Goal: Communication & Community: Answer question/provide support

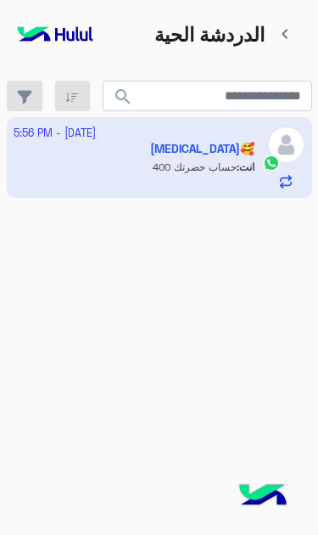
click at [103, 149] on app-inbox-user "3 October - 5:56 PM Banan🥰 انت : حساب حضرتك 400" at bounding box center [160, 157] width 306 height 80
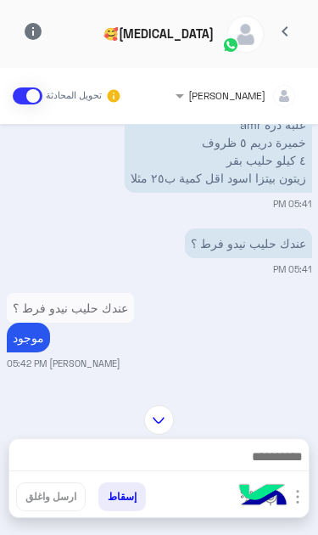
scroll to position [313, 0]
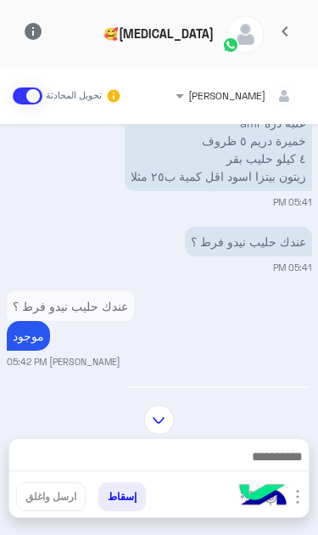
click at [277, 515] on p "موجود" at bounding box center [290, 530] width 43 height 30
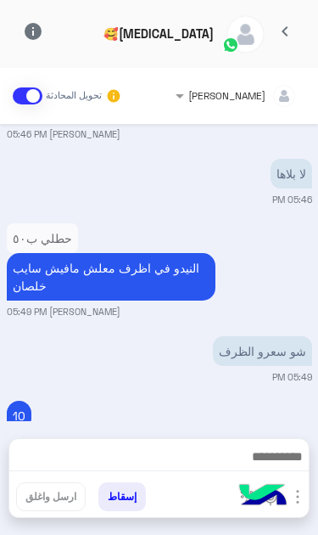
scroll to position [1652, 0]
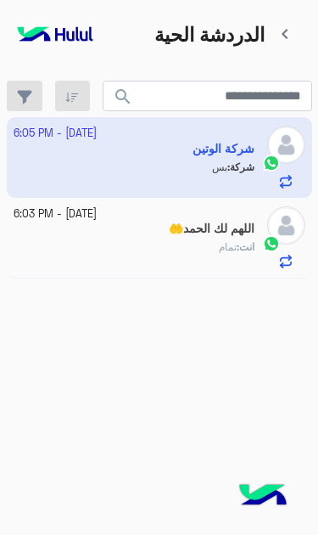
click at [76, 145] on app-inbox-user "3 October - 6:05 PM شركة الوتين شركة : بس" at bounding box center [160, 157] width 306 height 80
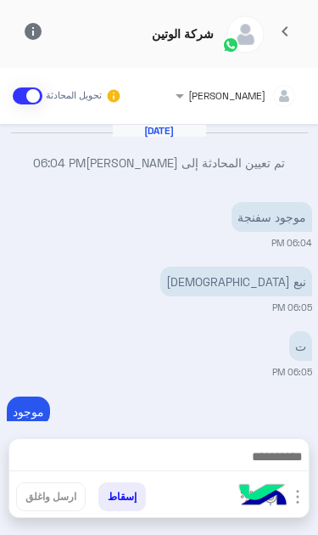
click at [299, 496] on img "button" at bounding box center [298, 497] width 20 height 20
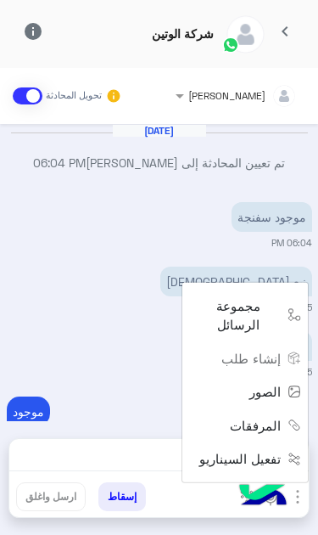
click at [264, 408] on button "الصور" at bounding box center [272, 392] width 72 height 34
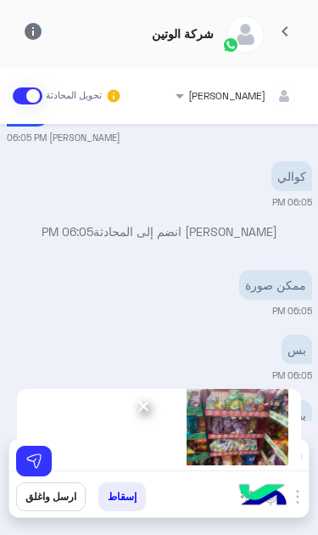
click at [36, 459] on img at bounding box center [33, 461] width 17 height 17
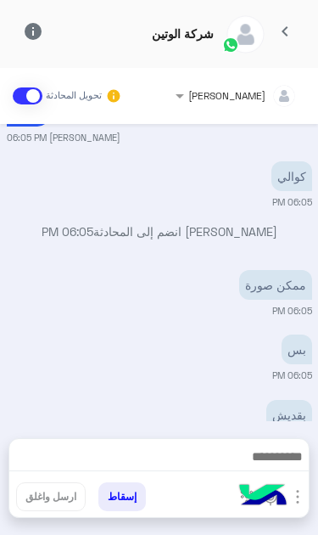
click at [295, 503] on img "button" at bounding box center [298, 497] width 20 height 20
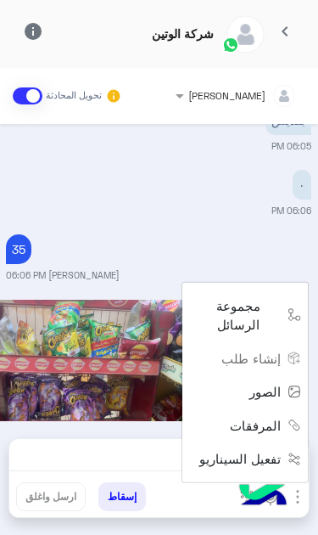
scroll to position [594, 1]
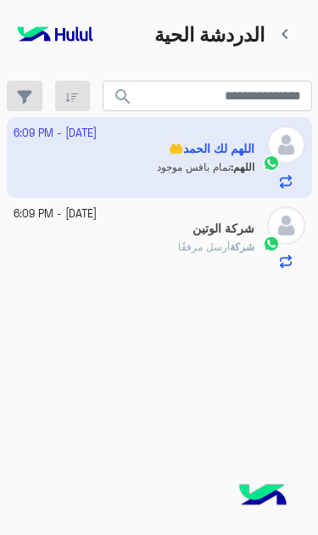
click at [214, 239] on p "شركة أرسل مرفقًا" at bounding box center [216, 246] width 76 height 15
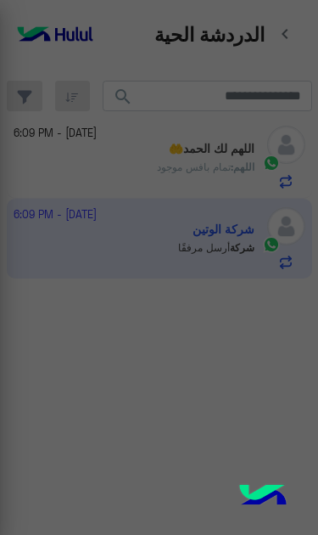
scroll to position [465, 0]
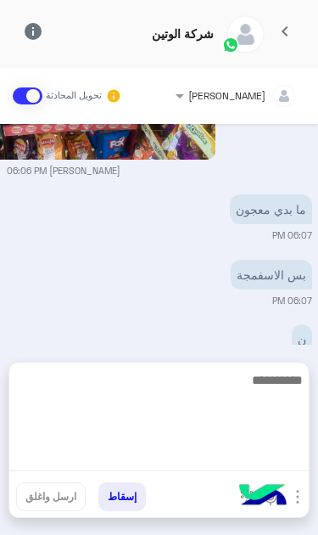
click at [221, 459] on textarea at bounding box center [159, 420] width 300 height 102
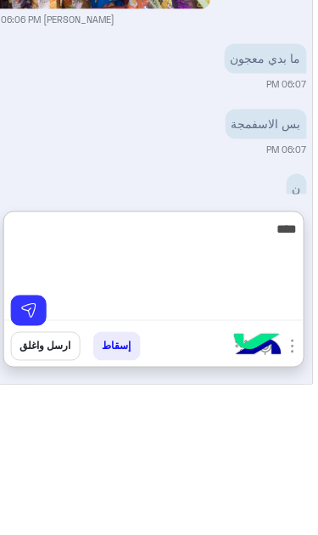
scroll to position [0, 0]
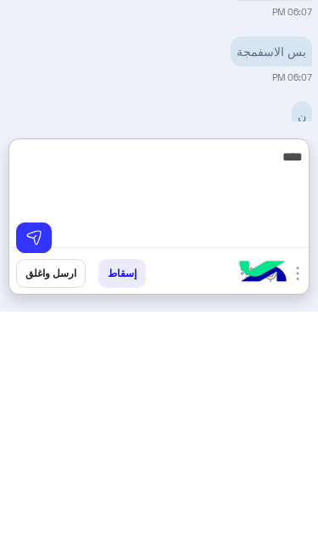
type textarea "****"
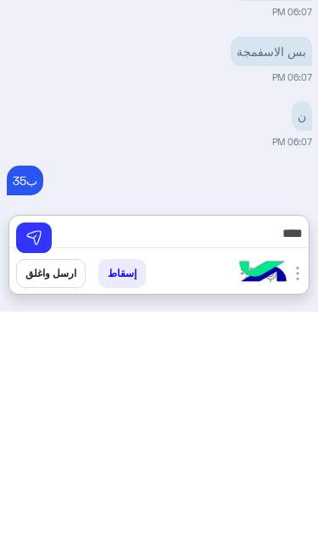
click at [36, 453] on img at bounding box center [33, 461] width 17 height 17
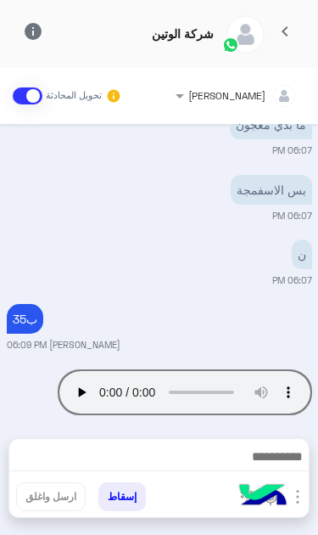
scroll to position [521, 0]
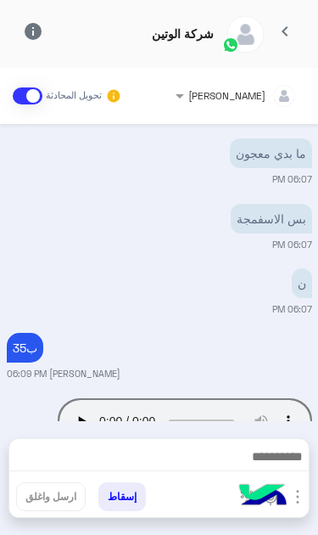
click at [291, 31] on span "chevron_left" at bounding box center [285, 31] width 20 height 20
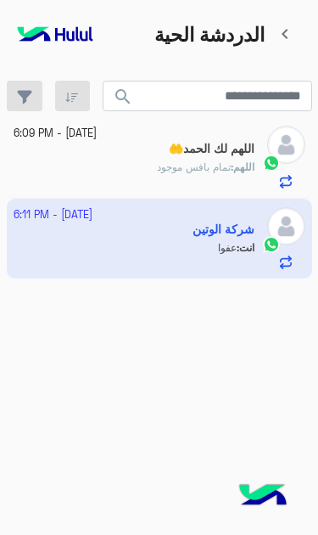
click at [238, 160] on p "اللهم : تمام بافس موجود" at bounding box center [206, 167] width 98 height 15
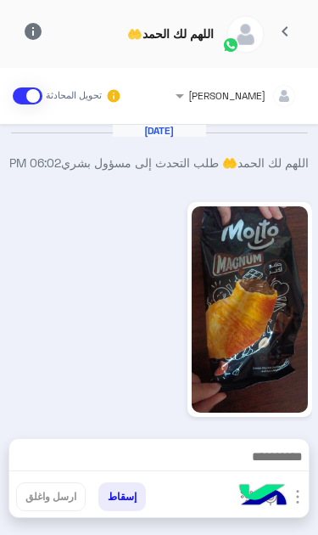
scroll to position [476, 0]
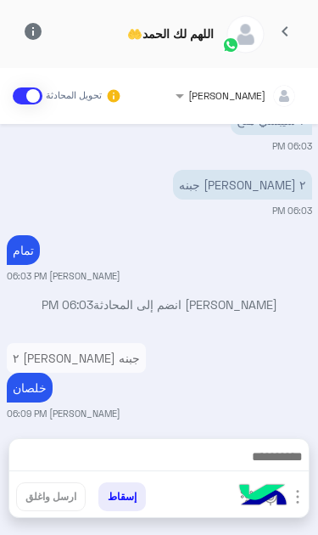
click at [298, 494] on img "button" at bounding box center [298, 497] width 20 height 20
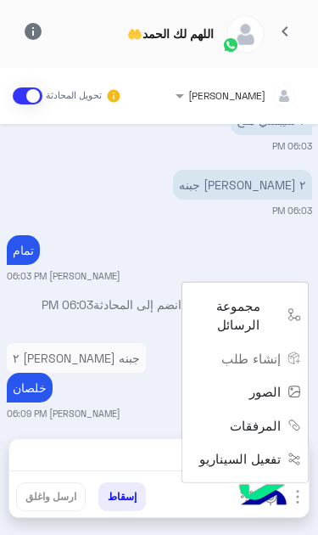
click at [268, 402] on span "الصور" at bounding box center [265, 392] width 31 height 20
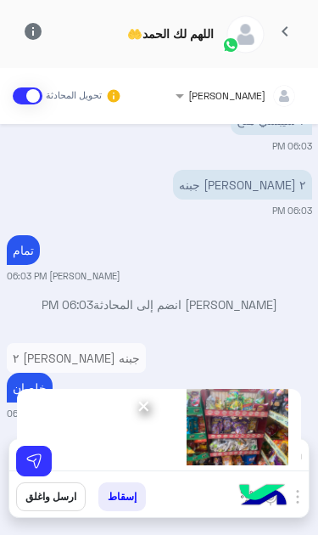
click at [29, 463] on img at bounding box center [33, 461] width 17 height 17
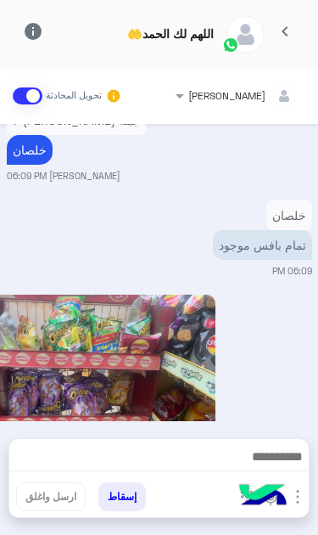
scroll to position [714, 1]
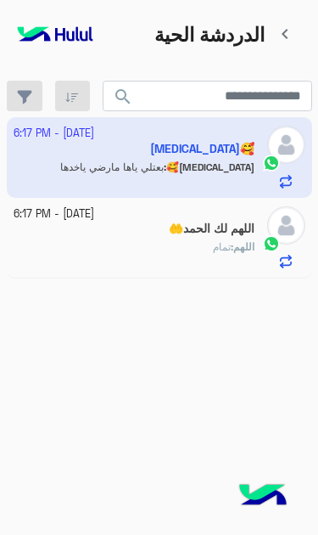
click at [65, 154] on app-inbox-user "[DATE] - 6:17 PM [MEDICAL_DATA]🥰 [MEDICAL_DATA]🥰 : بعتلي ياها مارضي ياخدها" at bounding box center [160, 157] width 306 height 80
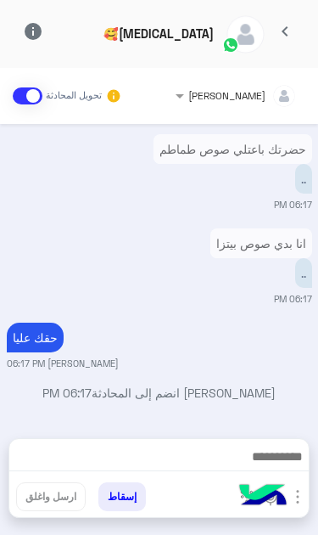
scroll to position [391, 0]
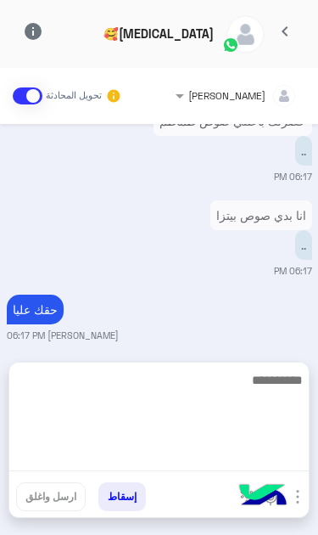
click at [242, 465] on textarea at bounding box center [159, 420] width 300 height 102
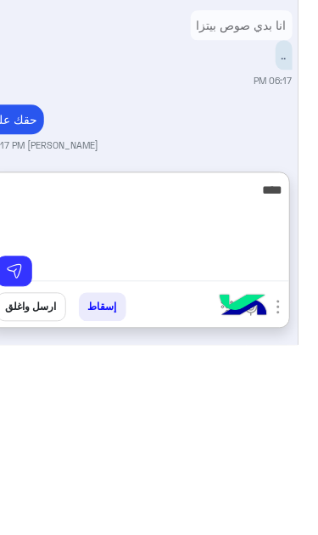
scroll to position [0, 0]
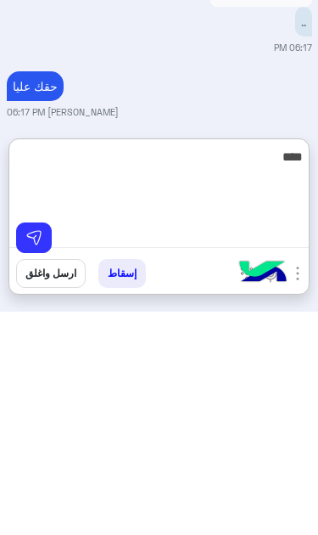
type textarea "****"
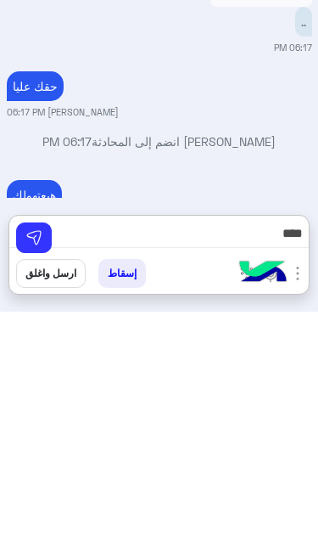
click at [37, 453] on img at bounding box center [33, 461] width 17 height 17
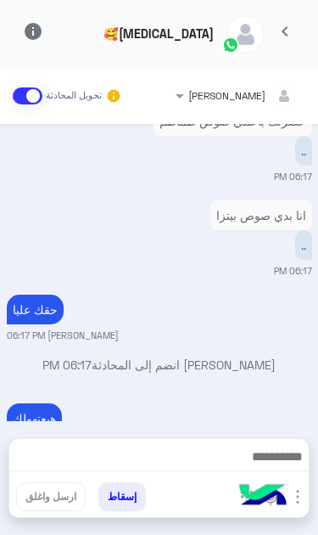
scroll to position [504, 0]
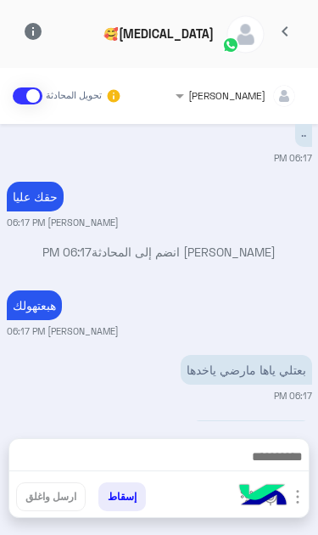
click at [290, 32] on span "chevron_left" at bounding box center [285, 31] width 20 height 20
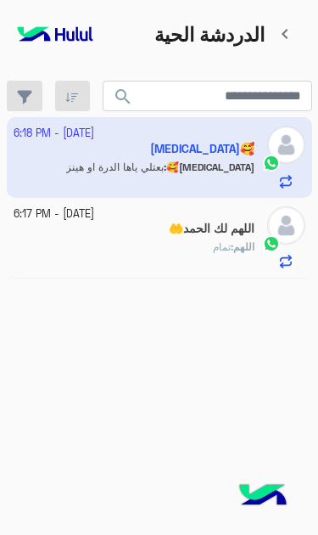
click at [228, 240] on span "تمام" at bounding box center [222, 246] width 18 height 13
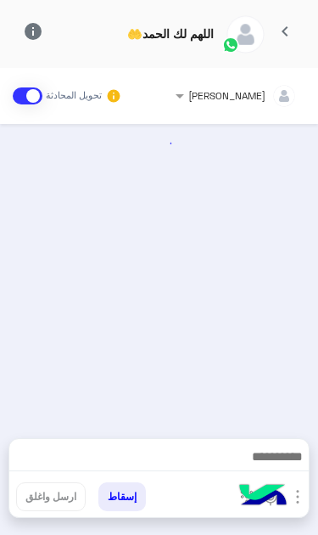
scroll to position [641, 0]
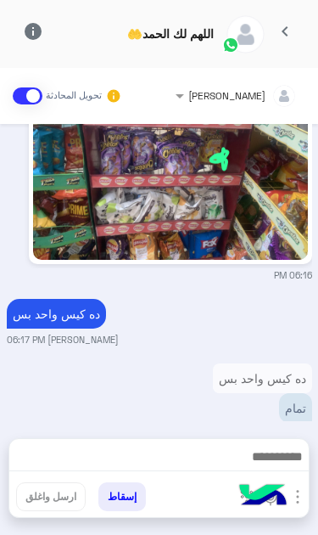
click at [293, 498] on img "button" at bounding box center [298, 497] width 20 height 20
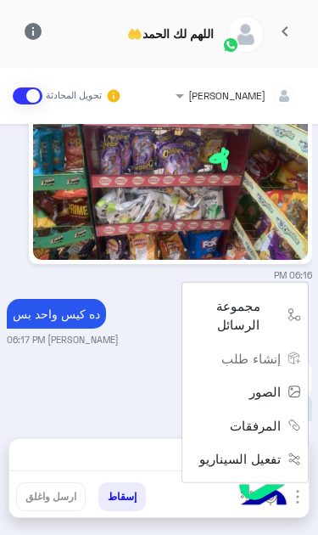
click at [268, 402] on span "الصور" at bounding box center [265, 392] width 31 height 20
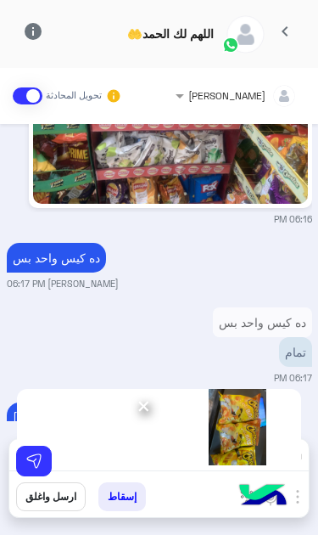
click at [37, 453] on img at bounding box center [33, 461] width 17 height 17
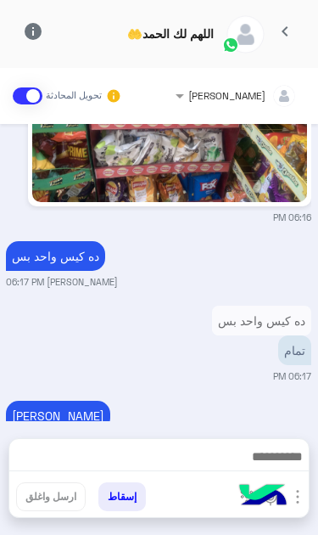
scroll to position [697, 1]
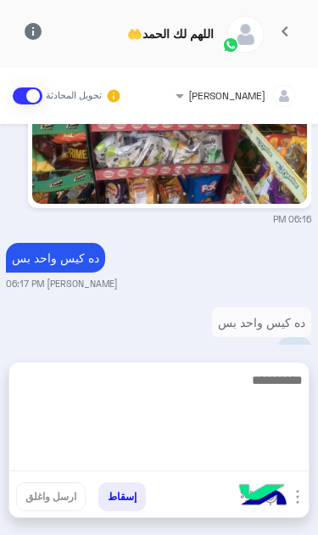
click at [217, 459] on textarea at bounding box center [159, 420] width 300 height 102
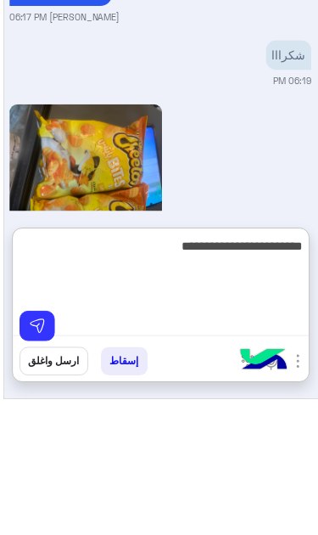
scroll to position [0, 0]
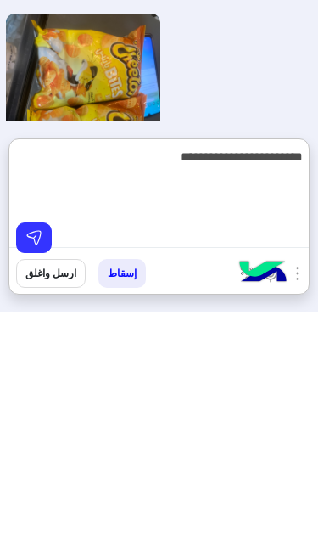
type textarea "**********"
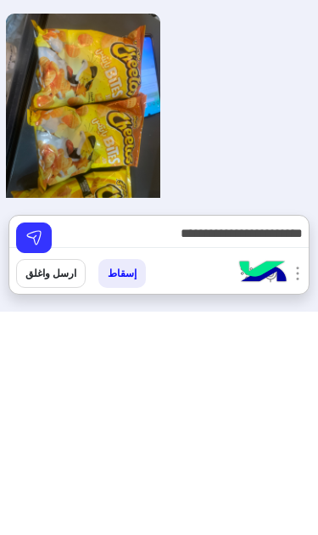
click at [37, 453] on img at bounding box center [33, 461] width 17 height 17
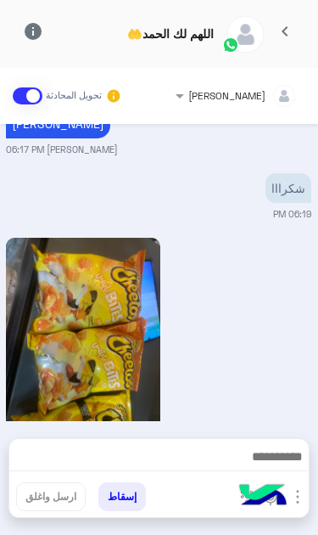
scroll to position [1276, 1]
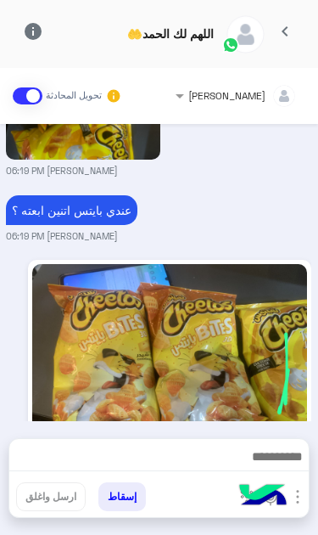
click at [283, 31] on span "chevron_left" at bounding box center [285, 31] width 20 height 20
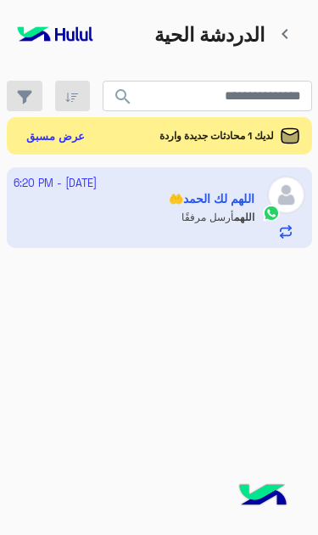
click at [239, 130] on span "لديك 1 محادثات جديدة واردة" at bounding box center [217, 135] width 115 height 15
click at [48, 127] on button "عرض مسبق" at bounding box center [56, 136] width 73 height 25
